Goal: Transaction & Acquisition: Purchase product/service

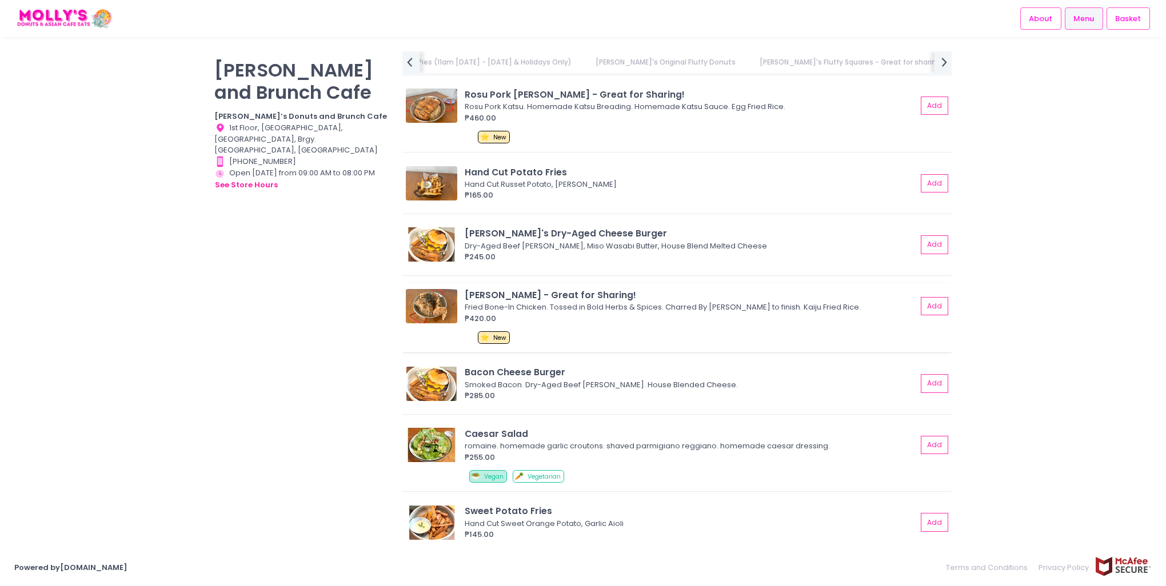
scroll to position [2286, 0]
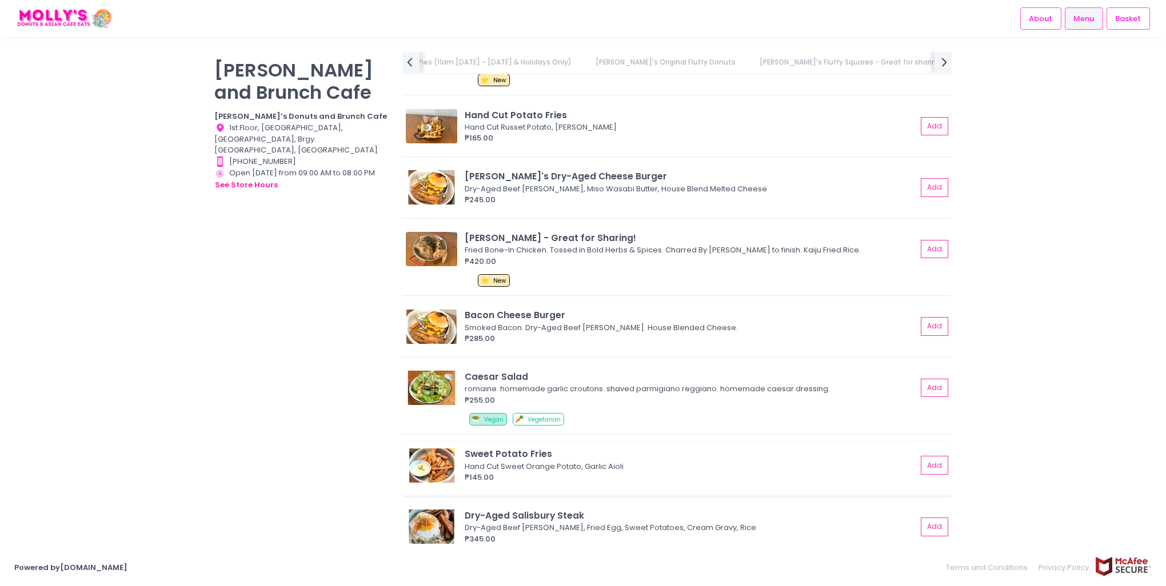
click at [514, 449] on div "Sweet Potato Fries" at bounding box center [691, 453] width 452 height 13
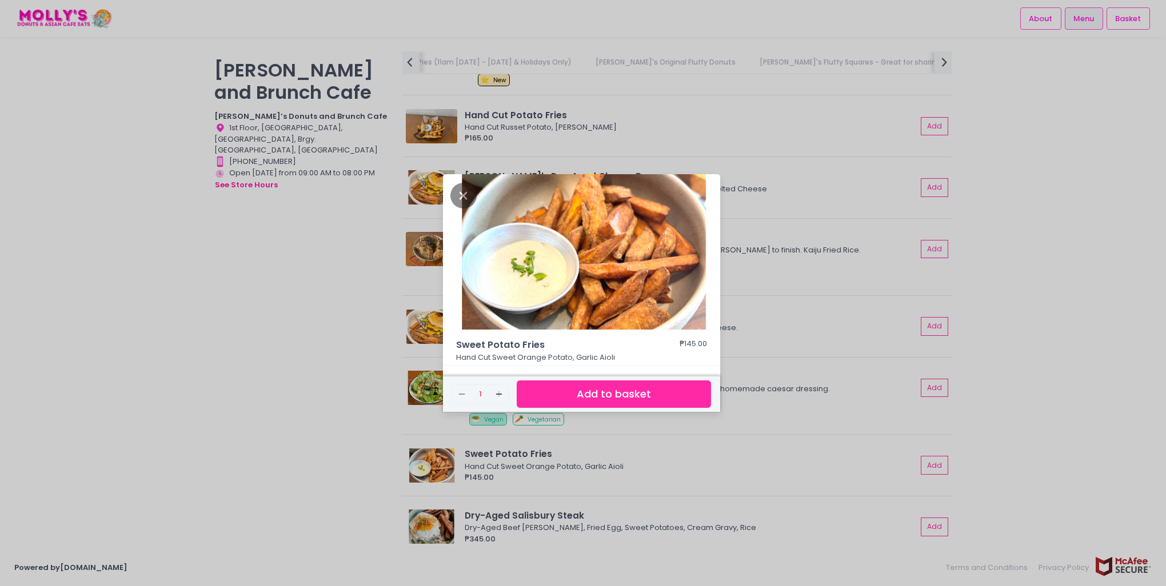
click at [743, 466] on div "Sweet Potato Fries ₱145.00 Hand Cut Sweet Orange Potato, Garlic Aioli Remove Cr…" at bounding box center [583, 293] width 1166 height 586
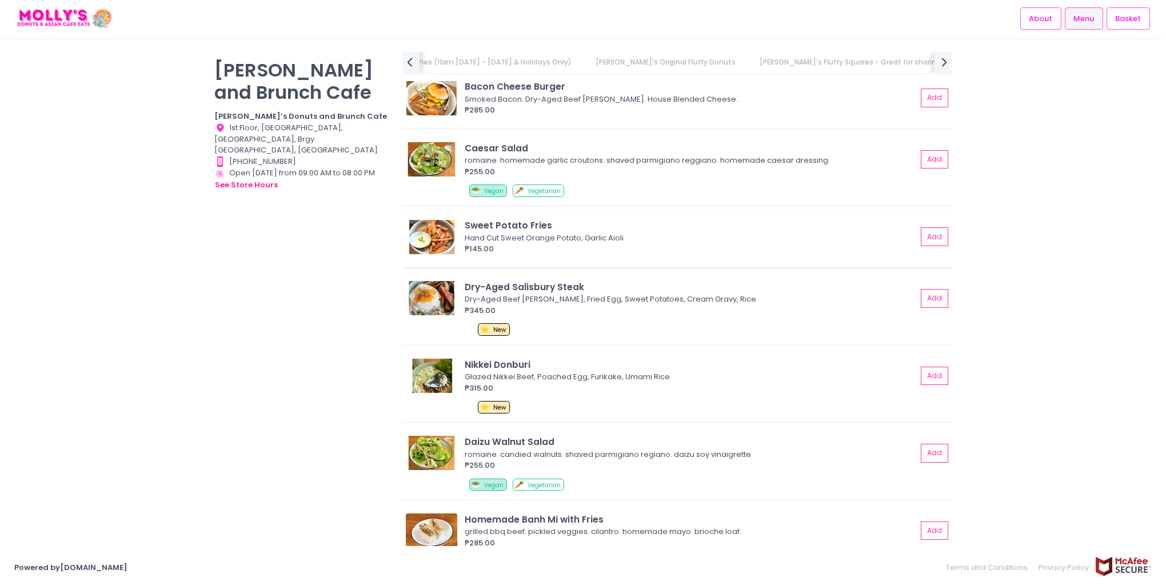
scroll to position [2571, 0]
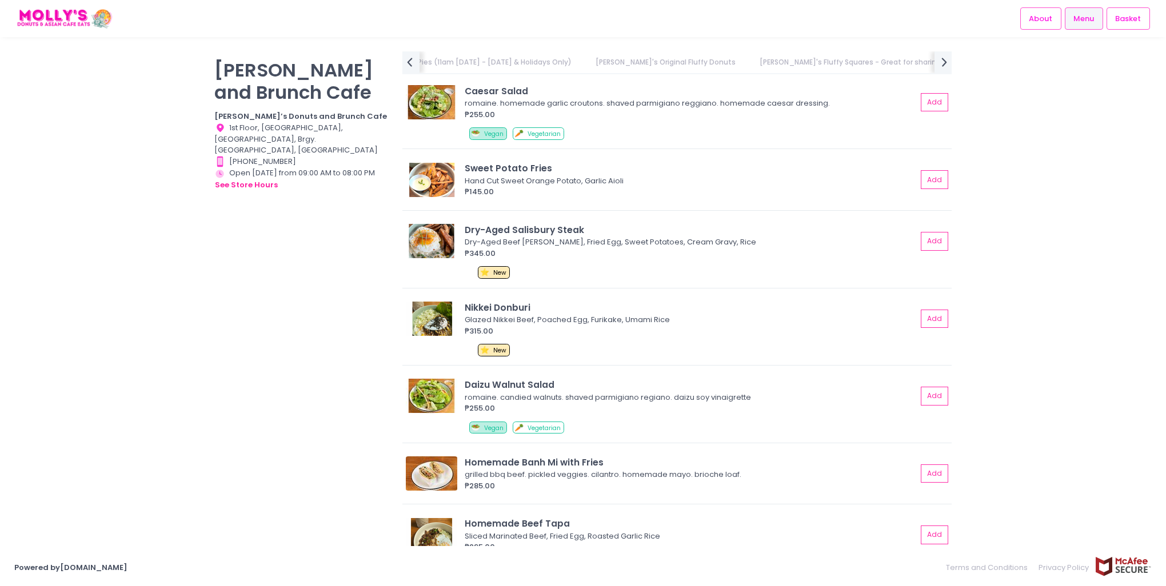
click at [665, 504] on div "Nasi Goreng Ayam Nasi Goreng Rice, Grilled Chicken, Peanut Sauce, Egg ₱235.00 A…" at bounding box center [676, 276] width 549 height 1382
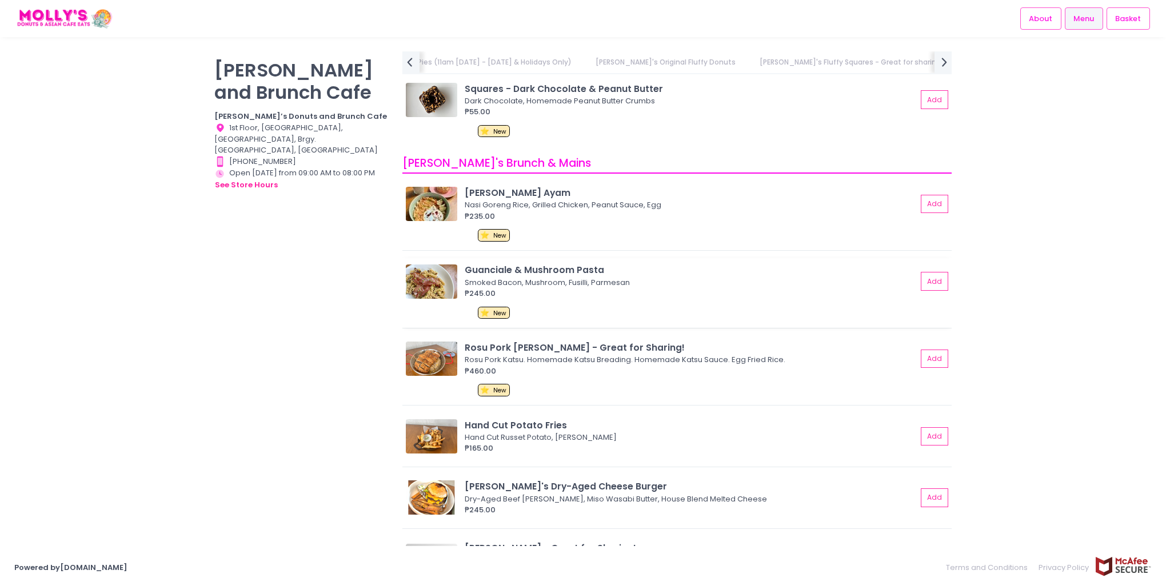
scroll to position [2000, 0]
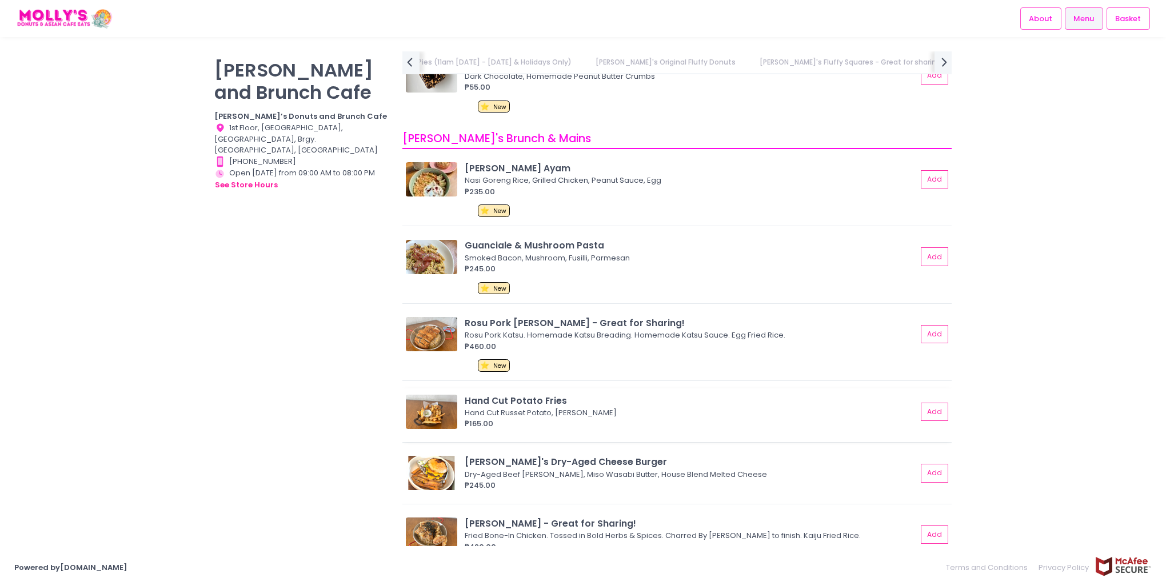
click at [511, 394] on div "Hand Cut Potato Fries" at bounding box center [691, 400] width 452 height 13
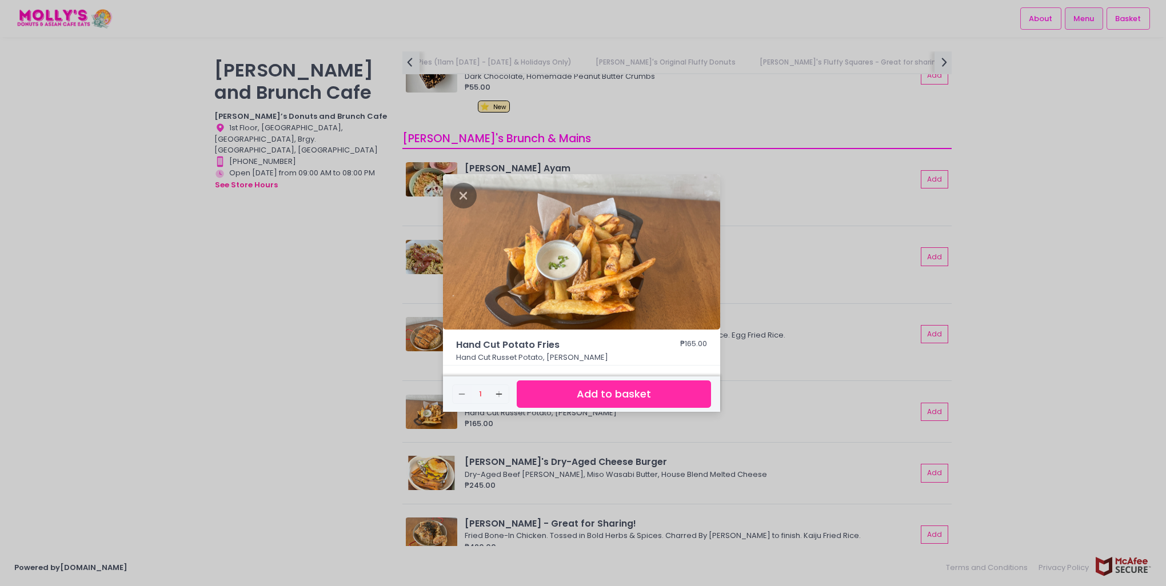
click at [750, 359] on div "Hand Cut Potato Fries ₱165.00 Hand Cut Russet Potato, Garlic Aioli Remove Creat…" at bounding box center [583, 293] width 1166 height 586
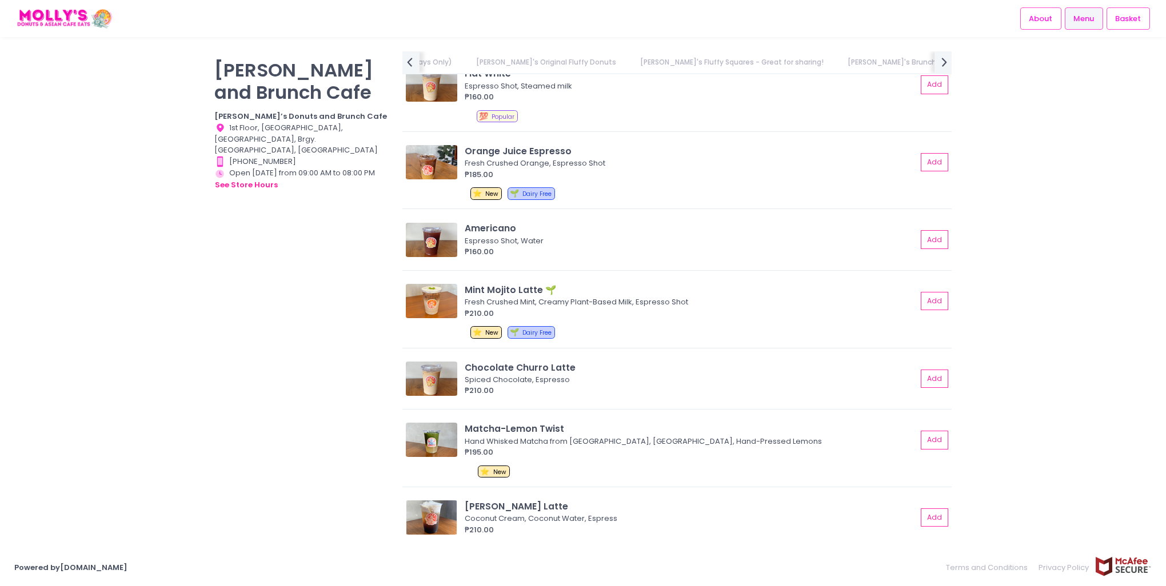
scroll to position [3840, 0]
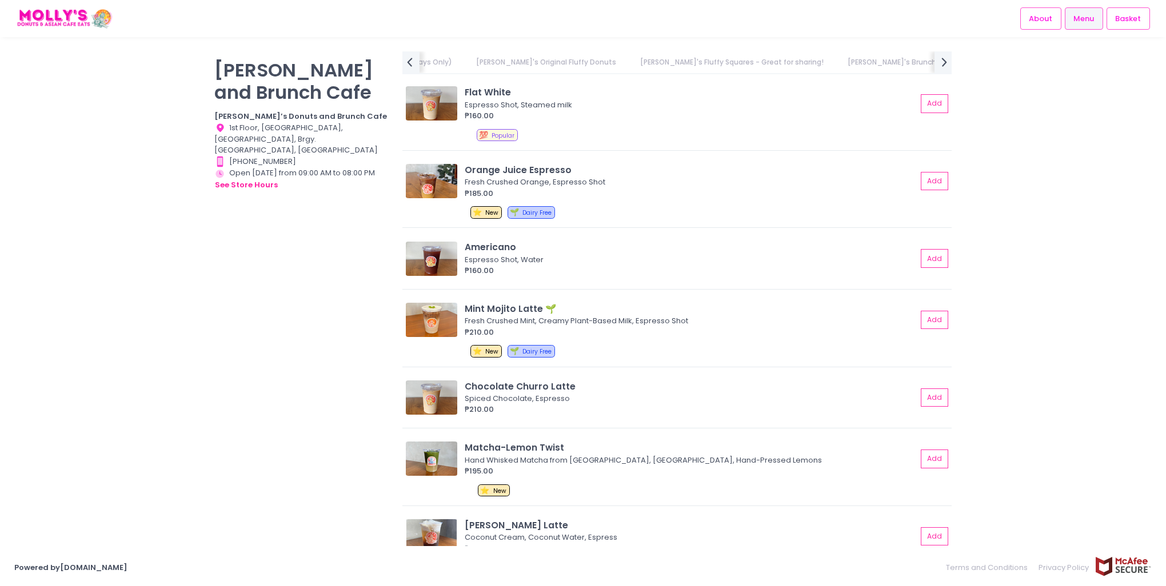
click at [208, 416] on div "[PERSON_NAME] and Brunch Cafe [PERSON_NAME]’s Donuts and Brunch Cafe Location C…" at bounding box center [301, 287] width 188 height 472
